Goal: Information Seeking & Learning: Learn about a topic

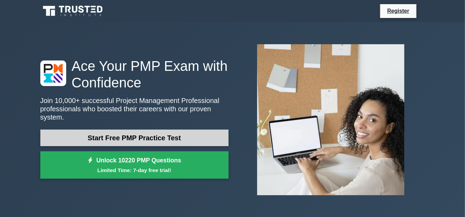
click at [174, 133] on link "Start Free PMP Practice Test" at bounding box center [134, 137] width 188 height 17
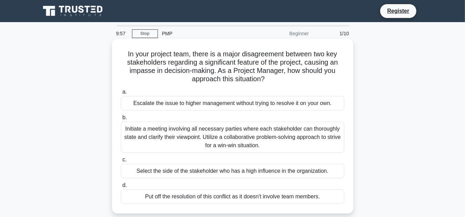
click at [148, 104] on div "Escalate the issue to higher management without trying to resolve it on your ow…" at bounding box center [232, 103] width 223 height 14
click at [121, 94] on input "a. Escalate the issue to higher management without trying to resolve it on your…" at bounding box center [121, 92] width 0 height 4
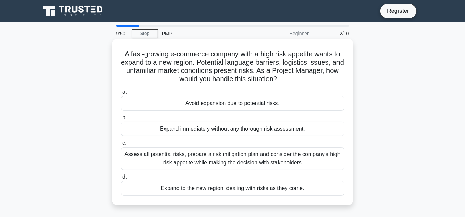
click at [158, 101] on div "Avoid expansion due to potential risks." at bounding box center [232, 103] width 223 height 14
click at [121, 94] on input "a. Avoid expansion due to potential risks." at bounding box center [121, 92] width 0 height 4
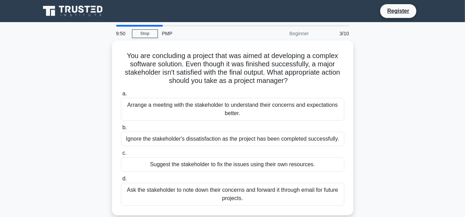
click at [158, 101] on div "Arrange a meeting with the stakeholder to understand their concerns and expecta…" at bounding box center [232, 109] width 223 height 23
click at [121, 96] on input "a. Arrange a meeting with the stakeholder to understand their concerns and expe…" at bounding box center [121, 93] width 0 height 4
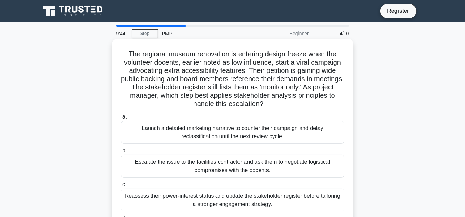
drag, startPoint x: 158, startPoint y: 101, endPoint x: 167, endPoint y: 134, distance: 34.7
click at [167, 134] on div "Launch a detailed marketing narrative to counter their campaign and delay recla…" at bounding box center [232, 132] width 223 height 23
click at [121, 119] on input "a. Launch a detailed marketing narrative to counter their campaign and delay re…" at bounding box center [121, 116] width 0 height 4
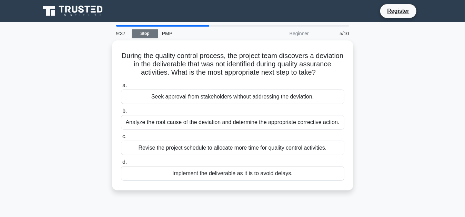
click at [146, 34] on link "Stop" at bounding box center [145, 33] width 26 height 9
